Goal: Information Seeking & Learning: Learn about a topic

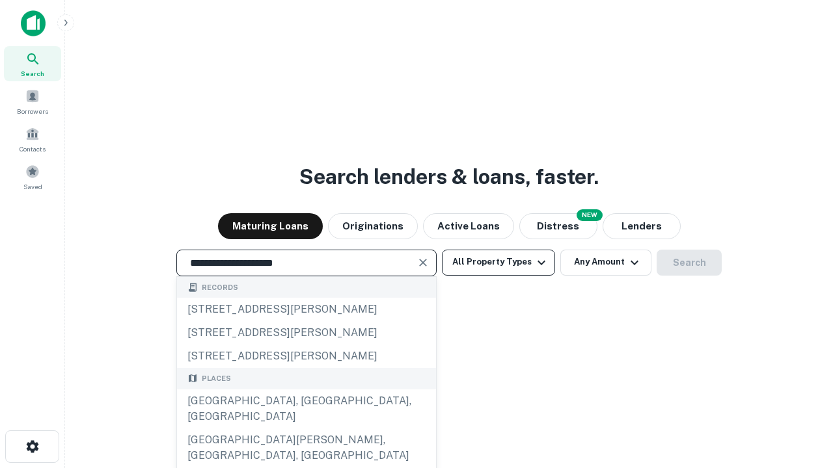
click at [306, 429] on div "[GEOGRAPHIC_DATA], [GEOGRAPHIC_DATA], [GEOGRAPHIC_DATA]" at bounding box center [306, 409] width 259 height 39
type input "**********"
click at [498, 262] on button "All Property Types" at bounding box center [498, 263] width 113 height 26
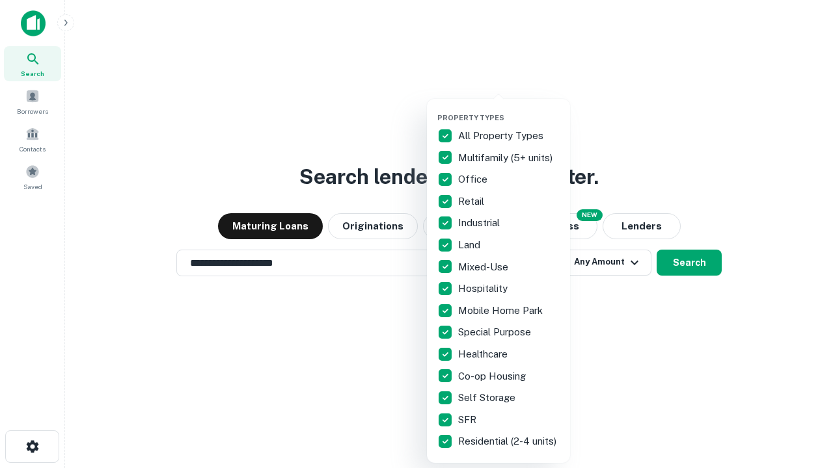
click at [509, 109] on button "button" at bounding box center [508, 109] width 143 height 1
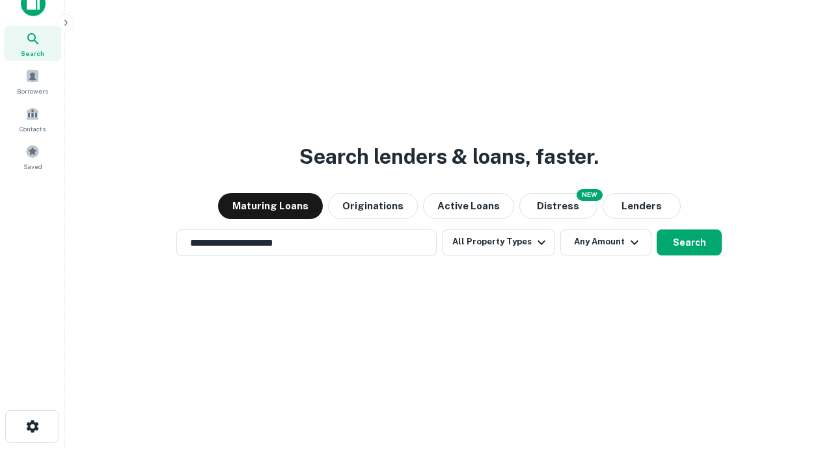
scroll to position [8, 157]
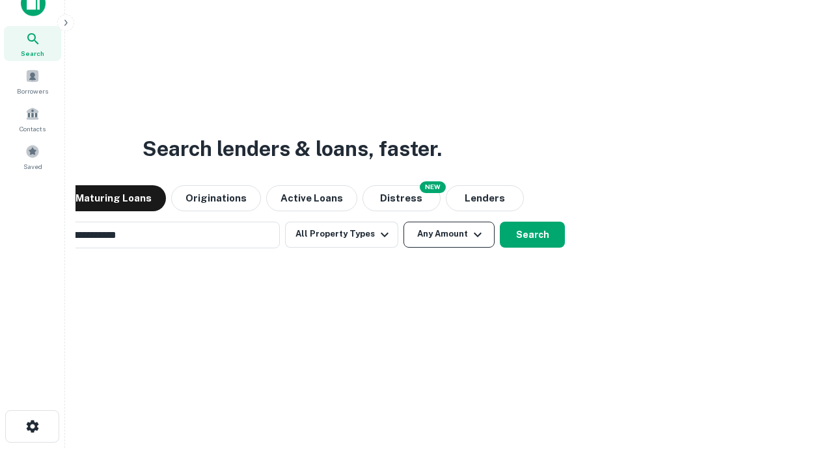
click at [403, 222] on button "Any Amount" at bounding box center [448, 235] width 91 height 26
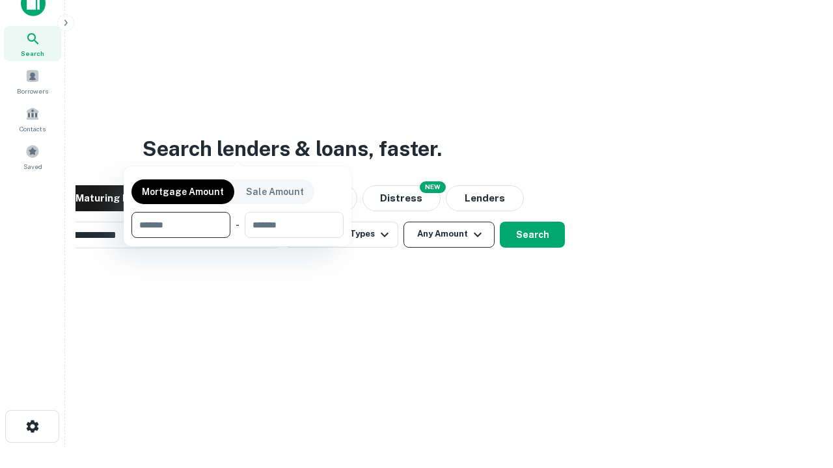
scroll to position [21, 0]
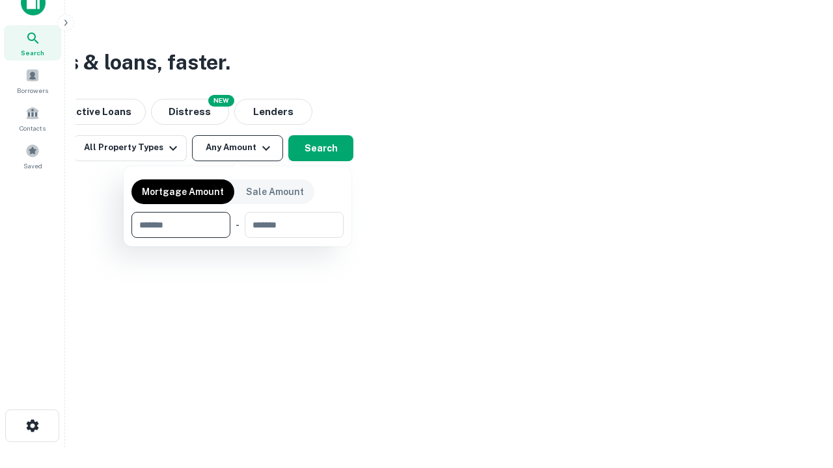
type input "*******"
click at [237, 238] on button "button" at bounding box center [237, 238] width 212 height 1
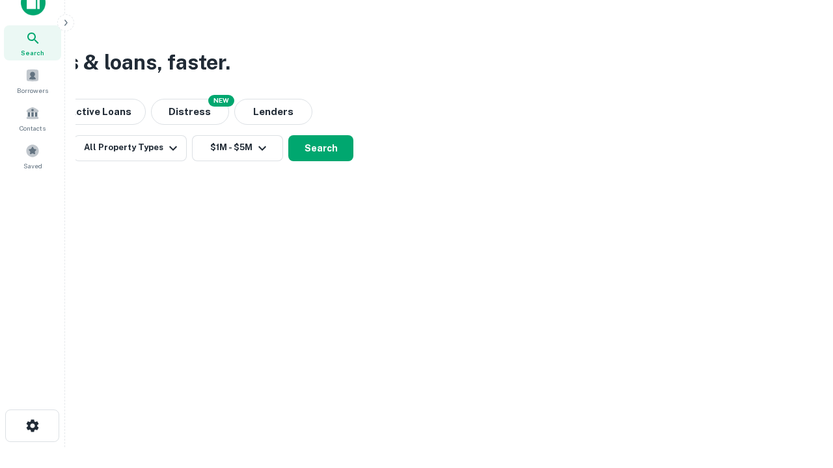
scroll to position [8, 240]
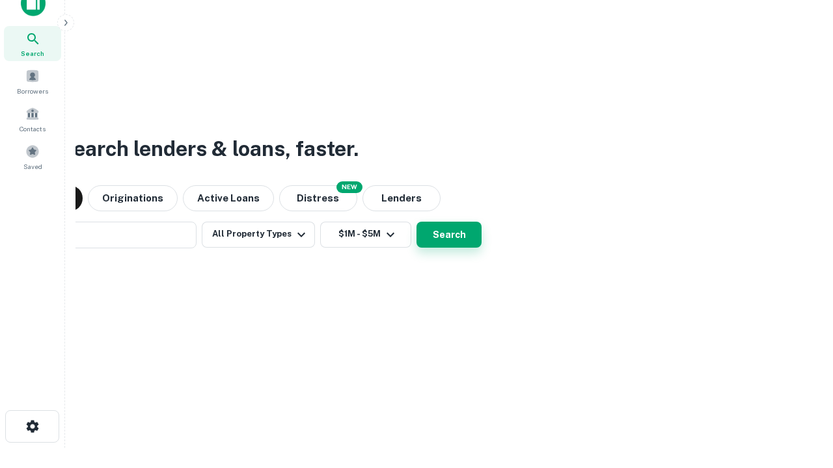
click at [416, 222] on button "Search" at bounding box center [448, 235] width 65 height 26
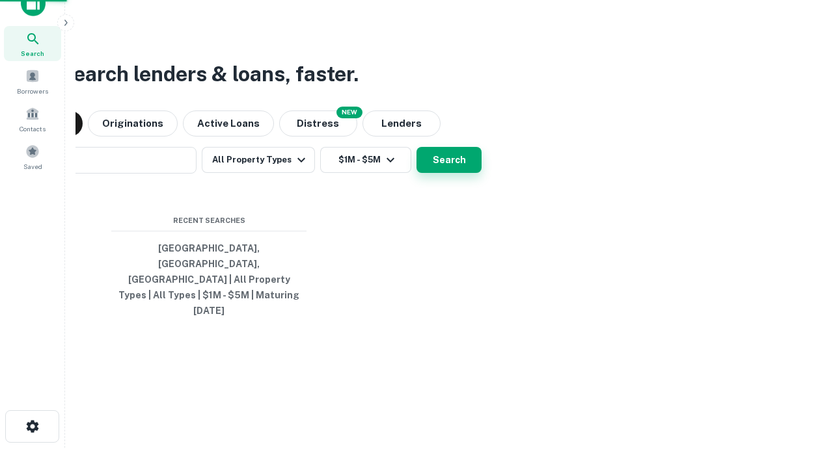
scroll to position [34, 368]
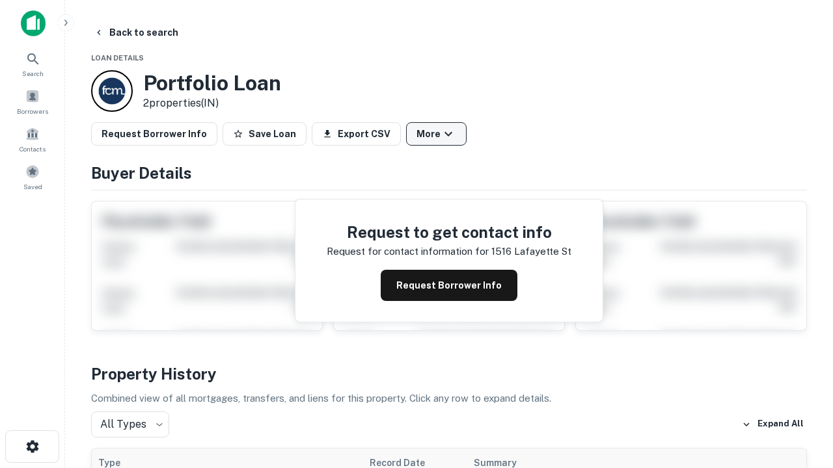
click at [436, 134] on button "More" at bounding box center [436, 133] width 61 height 23
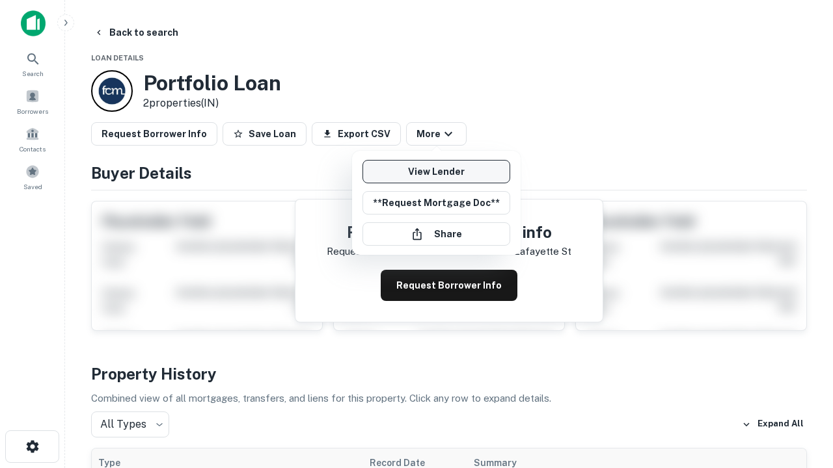
click at [436, 172] on link "View Lender" at bounding box center [436, 171] width 148 height 23
